Goal: Task Accomplishment & Management: Manage account settings

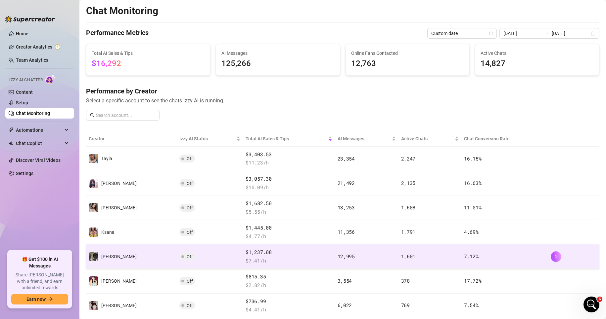
scroll to position [99, 0]
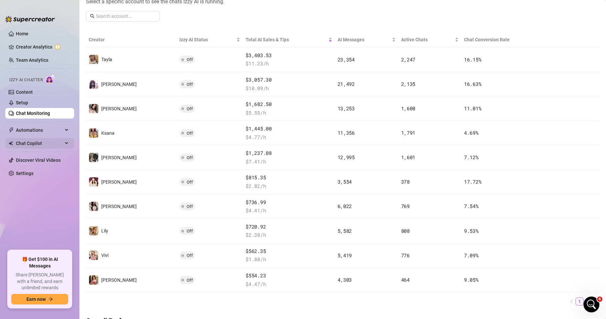
click at [67, 145] on div "Chat Copilot" at bounding box center [39, 143] width 69 height 11
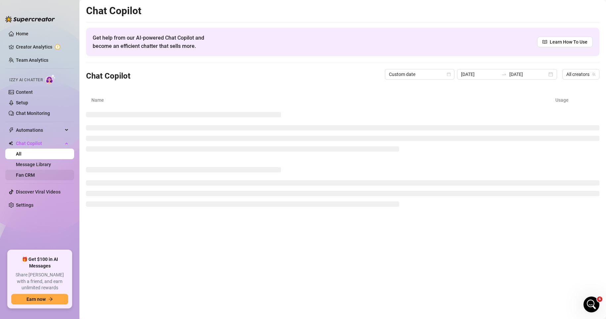
click at [35, 175] on link "Fan CRM" at bounding box center [25, 175] width 19 height 5
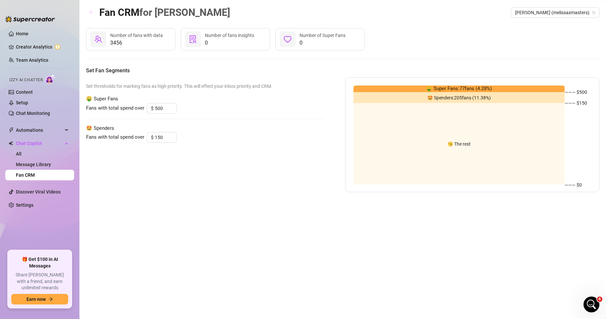
click at [90, 12] on icon "arrow-left" at bounding box center [91, 13] width 4 height 4
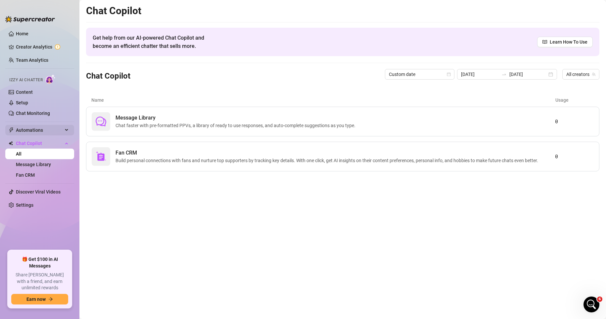
click at [48, 133] on span "Automations" at bounding box center [39, 130] width 47 height 11
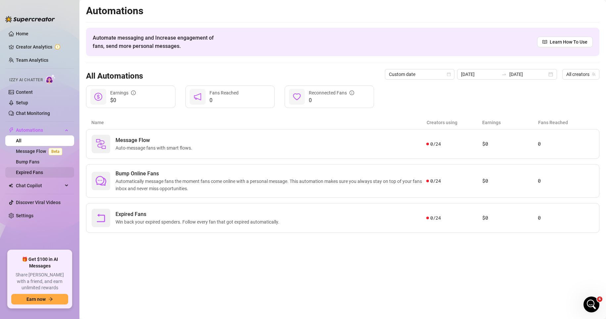
click at [34, 170] on link "Expired Fans" at bounding box center [29, 172] width 27 height 5
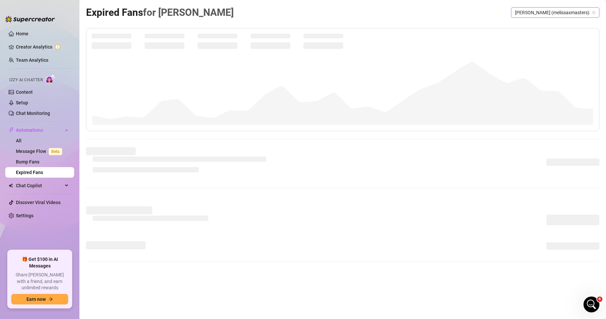
click at [543, 16] on span "[PERSON_NAME] (melissaxmasters)" at bounding box center [555, 13] width 80 height 10
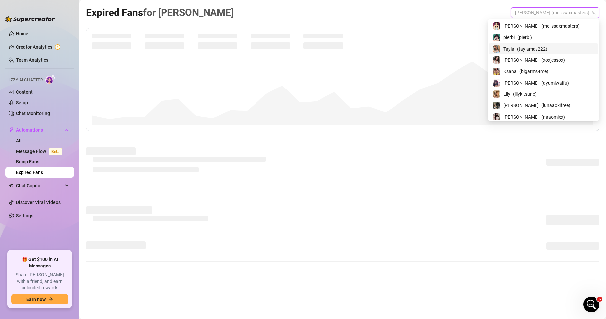
click at [547, 50] on span "( taylamay222 )" at bounding box center [532, 48] width 30 height 7
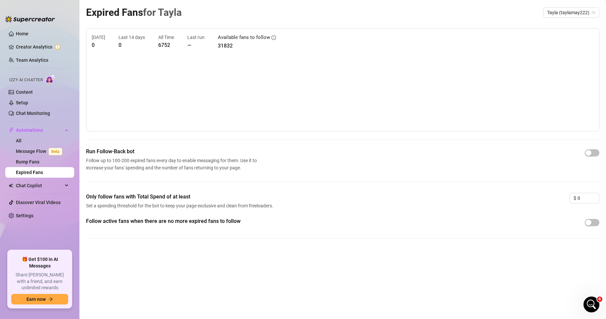
click at [445, 273] on div "Expired Fans for [PERSON_NAME] (taylamay222) [DATE] 0 Last 14 days 0 All Time 6…" at bounding box center [342, 152] width 513 height 295
click at [441, 246] on div "Follow active fans when there are no more expired fans to follow" at bounding box center [342, 234] width 513 height 32
click at [457, 166] on div "Run Follow-Back bot Follow up to 100-200 expired fans every day to enable messa…" at bounding box center [342, 160] width 513 height 24
click at [590, 153] on div "button" at bounding box center [588, 153] width 6 height 6
click at [584, 198] on input "0" at bounding box center [587, 198] width 21 height 10
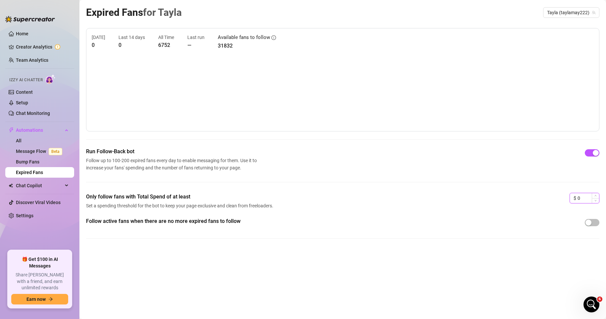
click at [579, 199] on input "0" at bounding box center [587, 198] width 21 height 10
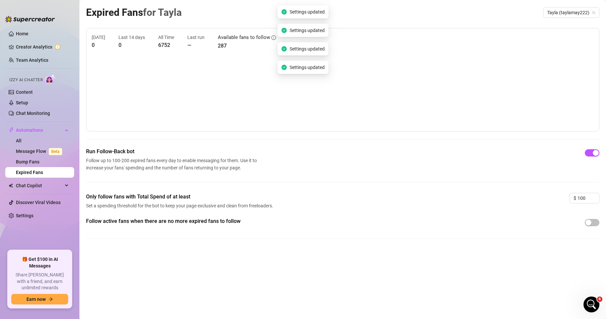
click at [500, 264] on div "Expired Fans for [PERSON_NAME] (taylamay222) [DATE] 0 Last 14 days 0 All Time 6…" at bounding box center [342, 152] width 513 height 295
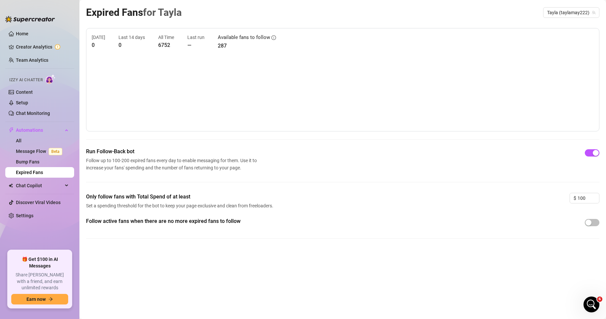
click at [523, 266] on div "Expired Fans for [PERSON_NAME] (taylamay222) [DATE] 0 Last 14 days 0 All Time 6…" at bounding box center [342, 152] width 513 height 295
drag, startPoint x: 590, startPoint y: 199, endPoint x: 577, endPoint y: 199, distance: 12.2
click at [577, 199] on input "100" at bounding box center [587, 198] width 21 height 10
drag, startPoint x: 582, startPoint y: 197, endPoint x: 570, endPoint y: 198, distance: 11.9
click at [570, 198] on div "$ 80" at bounding box center [584, 198] width 30 height 11
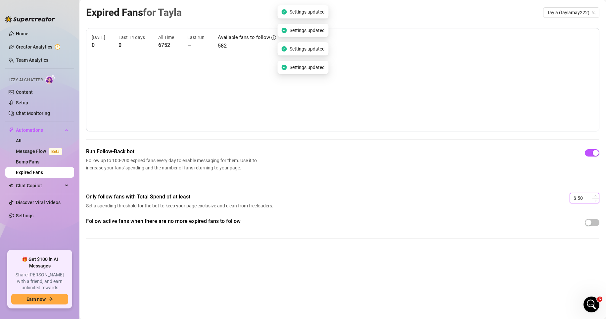
drag, startPoint x: 585, startPoint y: 200, endPoint x: 571, endPoint y: 201, distance: 13.9
click at [571, 201] on div "$ 50" at bounding box center [584, 198] width 30 height 11
drag, startPoint x: 583, startPoint y: 198, endPoint x: 576, endPoint y: 197, distance: 6.3
click at [576, 197] on div "$ 25" at bounding box center [584, 198] width 30 height 11
type input "0"
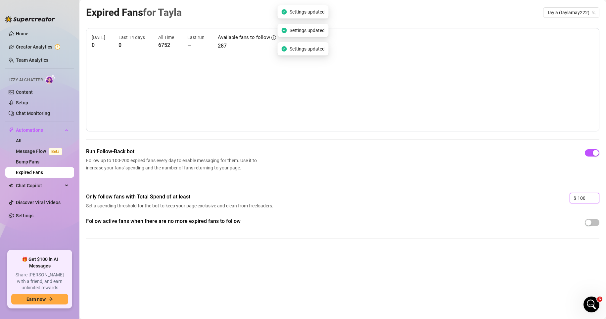
type input "100"
click at [455, 272] on div "Expired Fans for [PERSON_NAME] (taylamay222) [DATE] 0 Last 14 days 0 All Time 6…" at bounding box center [342, 152] width 513 height 295
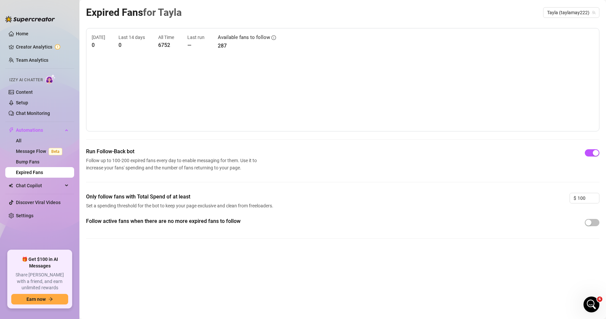
click at [479, 171] on div "Run Follow-Back bot Follow up to 100-200 expired fans every day to enable messa…" at bounding box center [342, 160] width 513 height 24
click at [534, 148] on div "Run Follow-Back bot Follow up to 100-200 expired fans every day to enable messa…" at bounding box center [342, 160] width 513 height 24
click at [443, 96] on canvas at bounding box center [343, 93] width 502 height 66
click at [271, 39] on icon "info-circle" at bounding box center [273, 37] width 5 height 5
click at [473, 287] on div "Expired Fans for [PERSON_NAME] (taylamay222) [DATE] 0 Last 14 days 0 All Time 6…" at bounding box center [342, 152] width 513 height 295
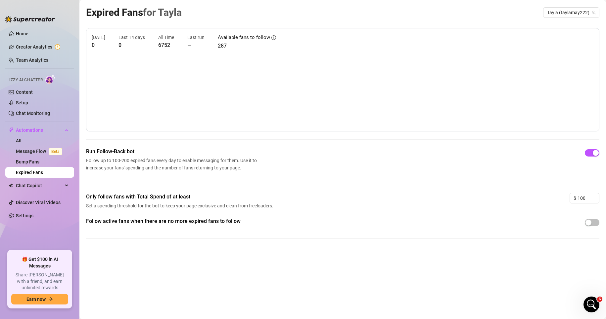
click at [500, 269] on div "Expired Fans for [PERSON_NAME] (taylamay222) [DATE] 0 Last 14 days 0 All Time 6…" at bounding box center [342, 152] width 513 height 295
click at [538, 267] on div "Expired Fans for [PERSON_NAME] (taylamay222) [DATE] 0 Last 14 days 0 All Time 6…" at bounding box center [342, 152] width 513 height 295
click at [558, 225] on div "Follow active fans when there are no more expired fans to follow" at bounding box center [342, 223] width 513 height 11
click at [39, 159] on link "Bump Fans" at bounding box center [27, 161] width 23 height 5
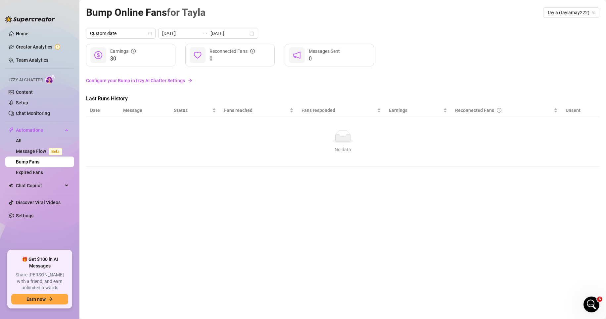
click at [533, 77] on link "Configure your Bump in Izzy AI Chatter Settings" at bounding box center [342, 80] width 513 height 13
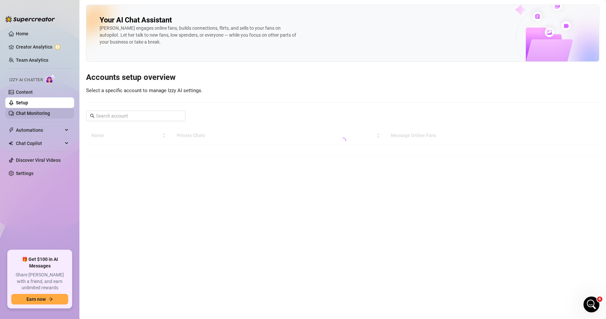
click at [46, 114] on link "Chat Monitoring" at bounding box center [33, 113] width 34 height 5
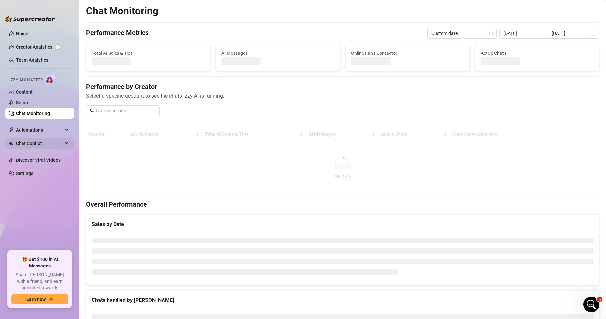
click at [61, 143] on span "Chat Copilot" at bounding box center [39, 143] width 47 height 11
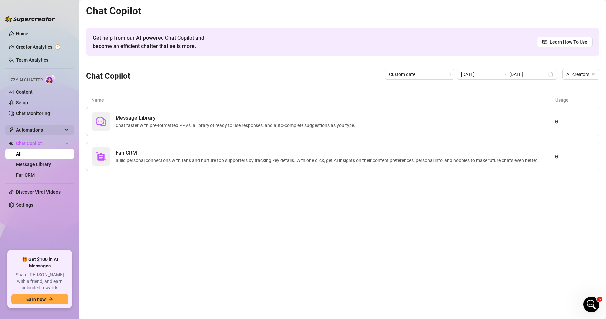
click at [53, 131] on span "Automations" at bounding box center [39, 130] width 47 height 11
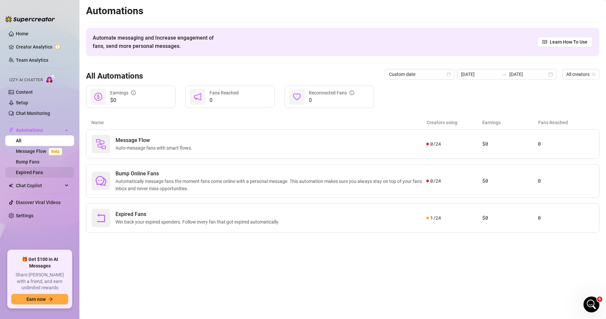
click at [38, 173] on link "Expired Fans" at bounding box center [29, 172] width 27 height 5
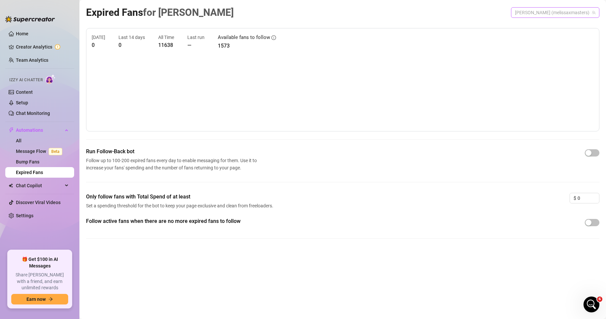
click at [546, 13] on span "[PERSON_NAME] (melissaxmasters)" at bounding box center [555, 13] width 80 height 10
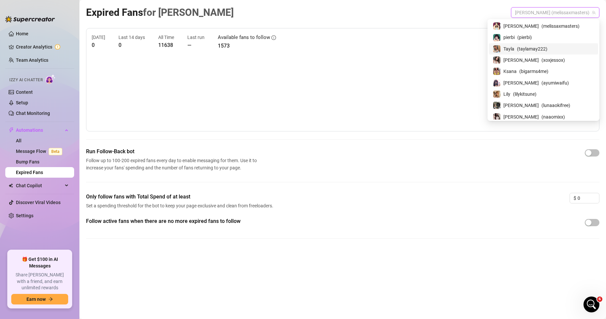
click at [514, 46] on span "Tayla" at bounding box center [508, 48] width 11 height 7
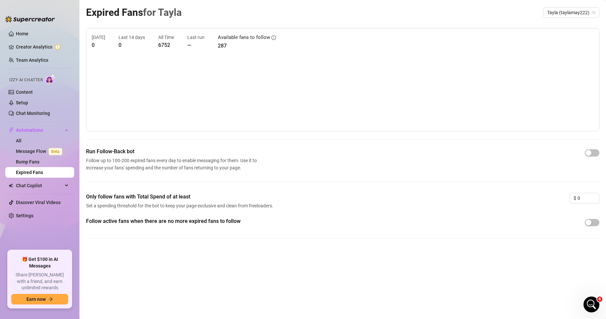
click at [270, 237] on div "Follow active fans when there are no more expired fans to follow" at bounding box center [342, 234] width 513 height 32
click at [590, 155] on div "button" at bounding box center [588, 153] width 6 height 6
click at [583, 198] on input "0" at bounding box center [587, 198] width 21 height 10
type input "100"
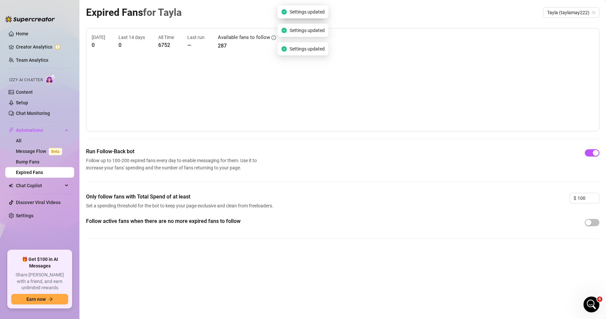
click at [546, 248] on div "Follow active fans when there are no more expired fans to follow" at bounding box center [342, 234] width 513 height 32
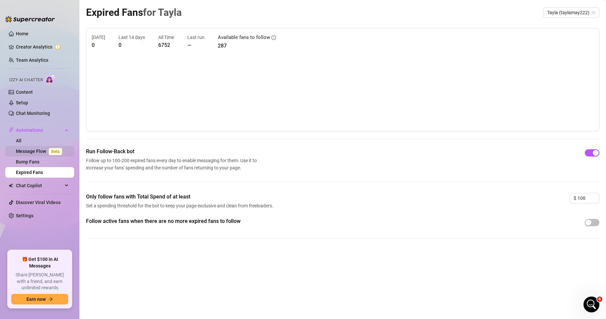
click at [44, 150] on link "Message Flow Beta" at bounding box center [40, 151] width 49 height 5
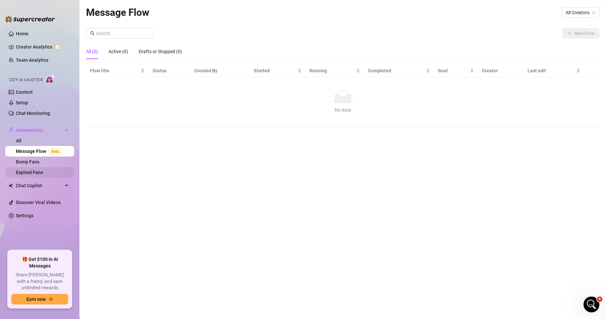
click at [40, 172] on link "Expired Fans" at bounding box center [29, 172] width 27 height 5
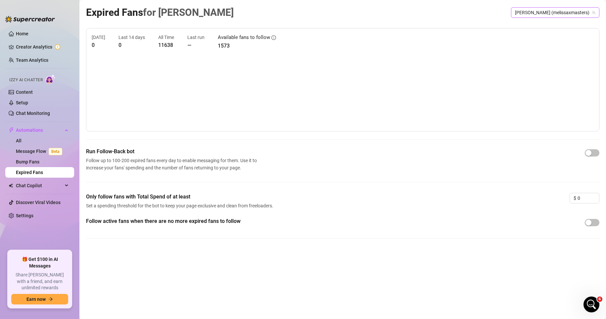
click at [573, 16] on span "[PERSON_NAME] (melissaxmasters)" at bounding box center [555, 13] width 80 height 10
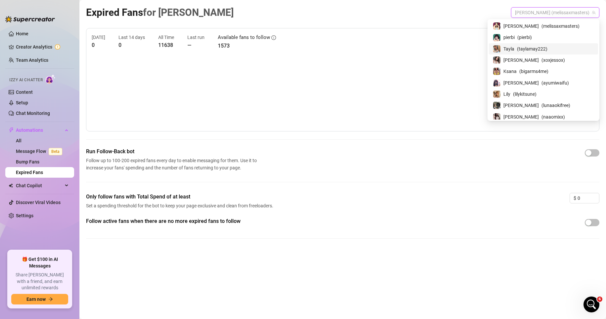
click at [547, 46] on span "( taylamay222 )" at bounding box center [532, 48] width 30 height 7
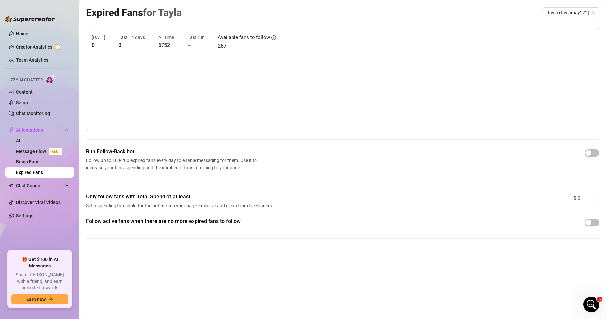
click at [440, 162] on div "Run Follow-Back bot Follow up to 100-200 expired fans every day to enable messa…" at bounding box center [342, 160] width 513 height 24
click at [590, 153] on div "button" at bounding box center [588, 153] width 6 height 6
drag, startPoint x: 584, startPoint y: 197, endPoint x: 575, endPoint y: 199, distance: 8.8
click at [575, 199] on div "$ 0" at bounding box center [584, 198] width 30 height 11
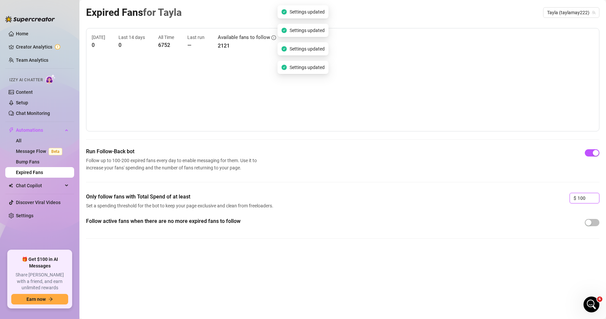
type input "100"
click at [556, 225] on div "Follow active fans when there are no more expired fans to follow" at bounding box center [342, 223] width 513 height 11
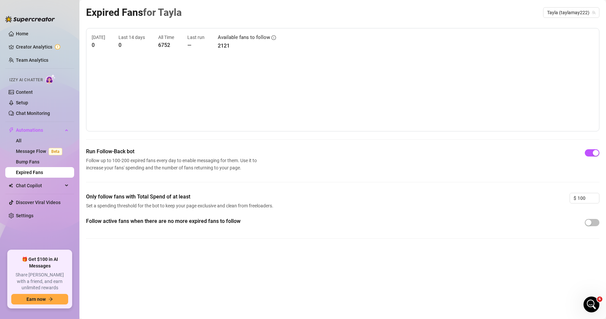
click at [392, 212] on div "Only follow fans with Total Spend of at least Set a spending threshold for the …" at bounding box center [342, 205] width 513 height 24
click at [473, 186] on div "Run Follow-Back bot Follow up to 100-200 expired fans every day to enable messa…" at bounding box center [342, 170] width 513 height 45
click at [282, 164] on div "Run Follow-Back bot Follow up to 100-200 expired fans every day to enable messa…" at bounding box center [342, 160] width 513 height 24
click at [39, 163] on link "Bump Fans" at bounding box center [27, 161] width 23 height 5
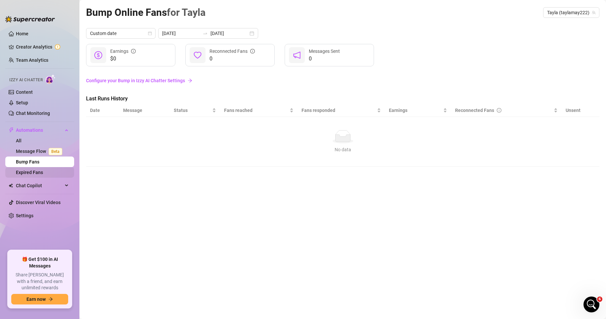
click at [43, 175] on link "Expired Fans" at bounding box center [29, 172] width 27 height 5
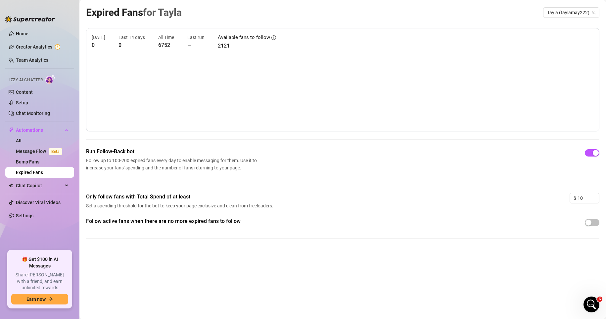
click at [525, 169] on div "Run Follow-Back bot Follow up to 100-200 expired fans every day to enable messa…" at bounding box center [342, 160] width 513 height 24
click at [281, 267] on div "Expired Fans for [PERSON_NAME] (taylamay222) [DATE] 0 Last 14 days 0 All Time 6…" at bounding box center [342, 152] width 513 height 295
